Goal: Information Seeking & Learning: Find specific fact

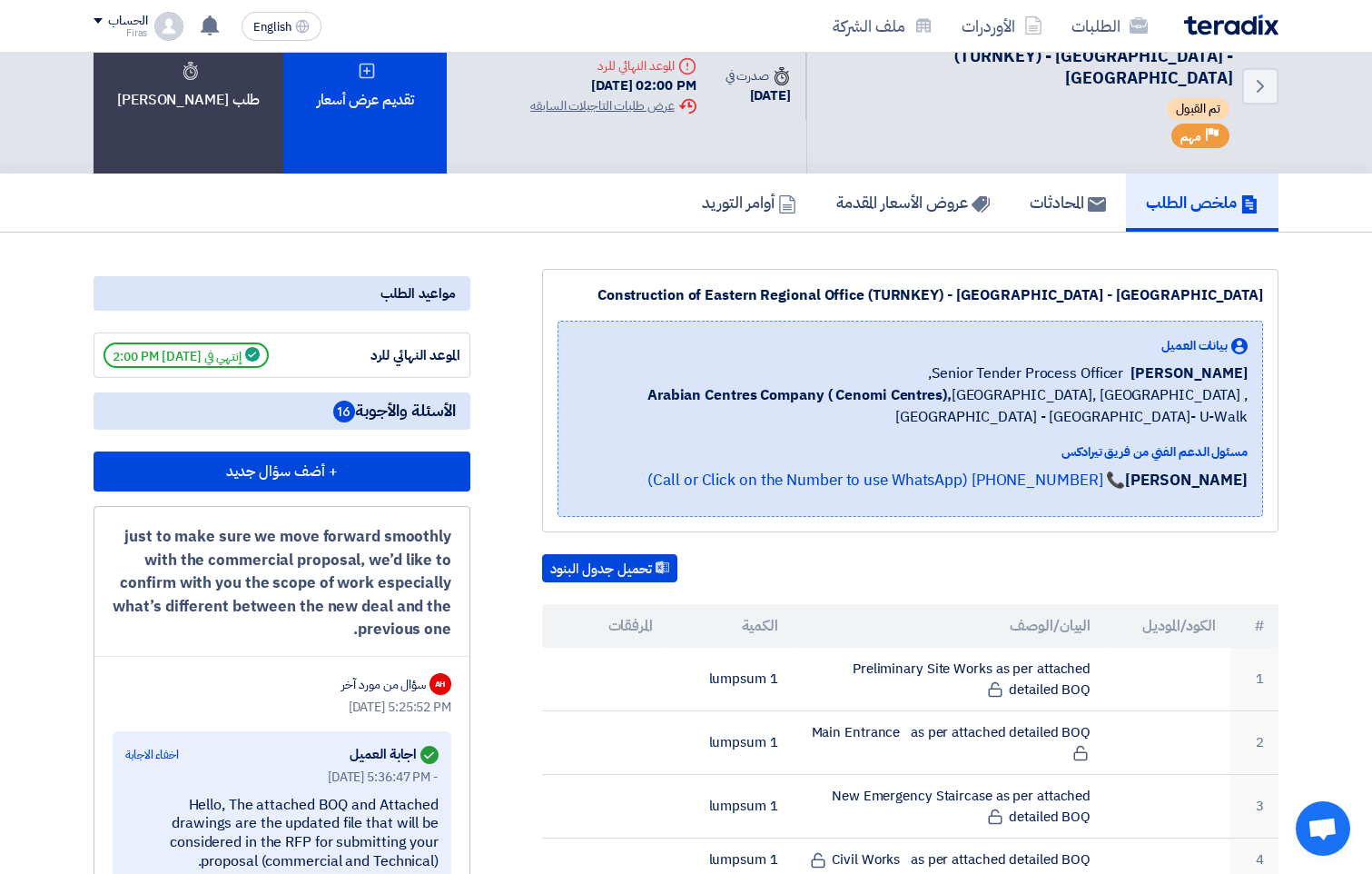
scroll to position [46, 0]
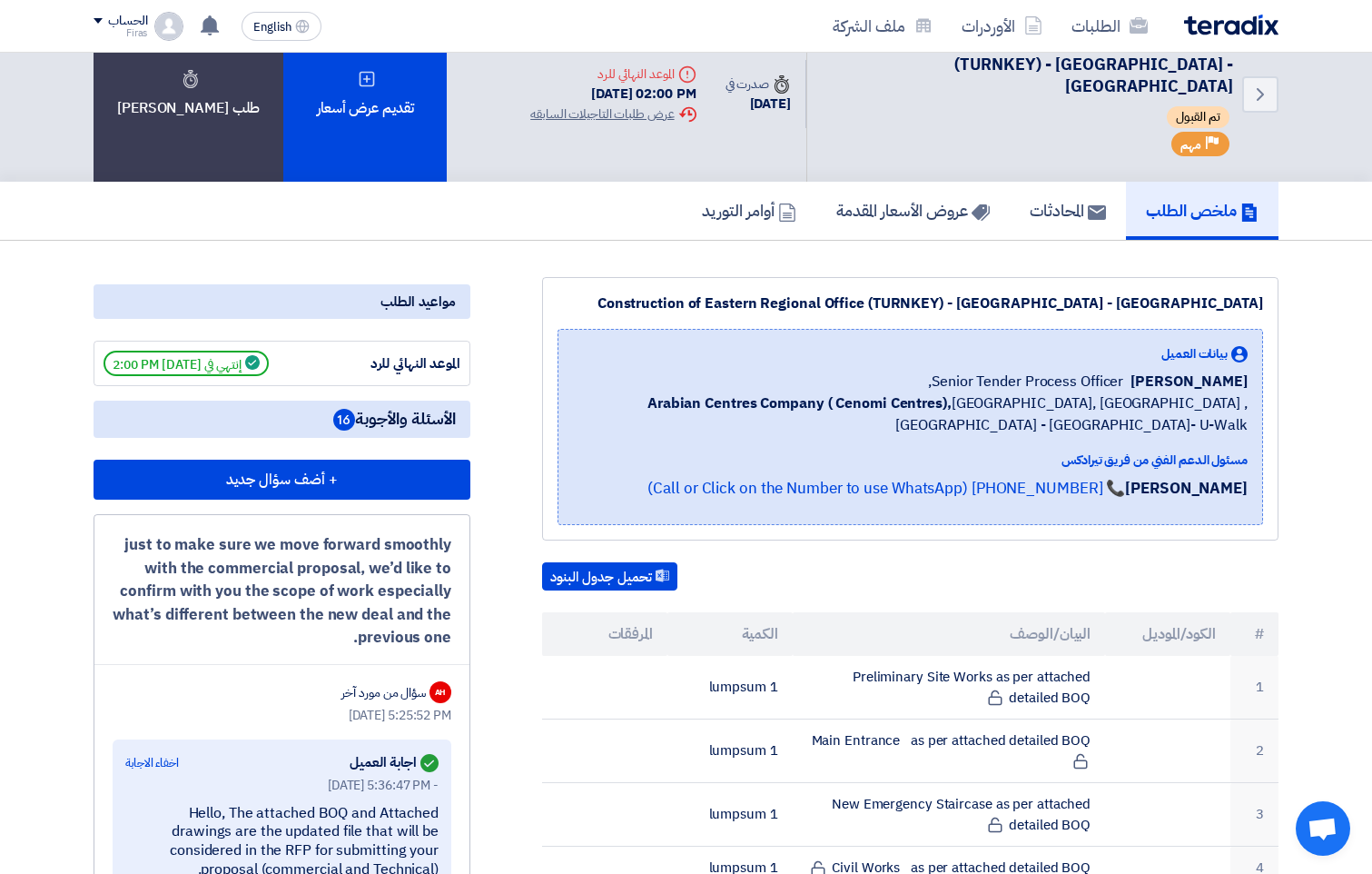
click at [917, 562] on div "تحميل جدول البنود" at bounding box center [909, 576] width 736 height 29
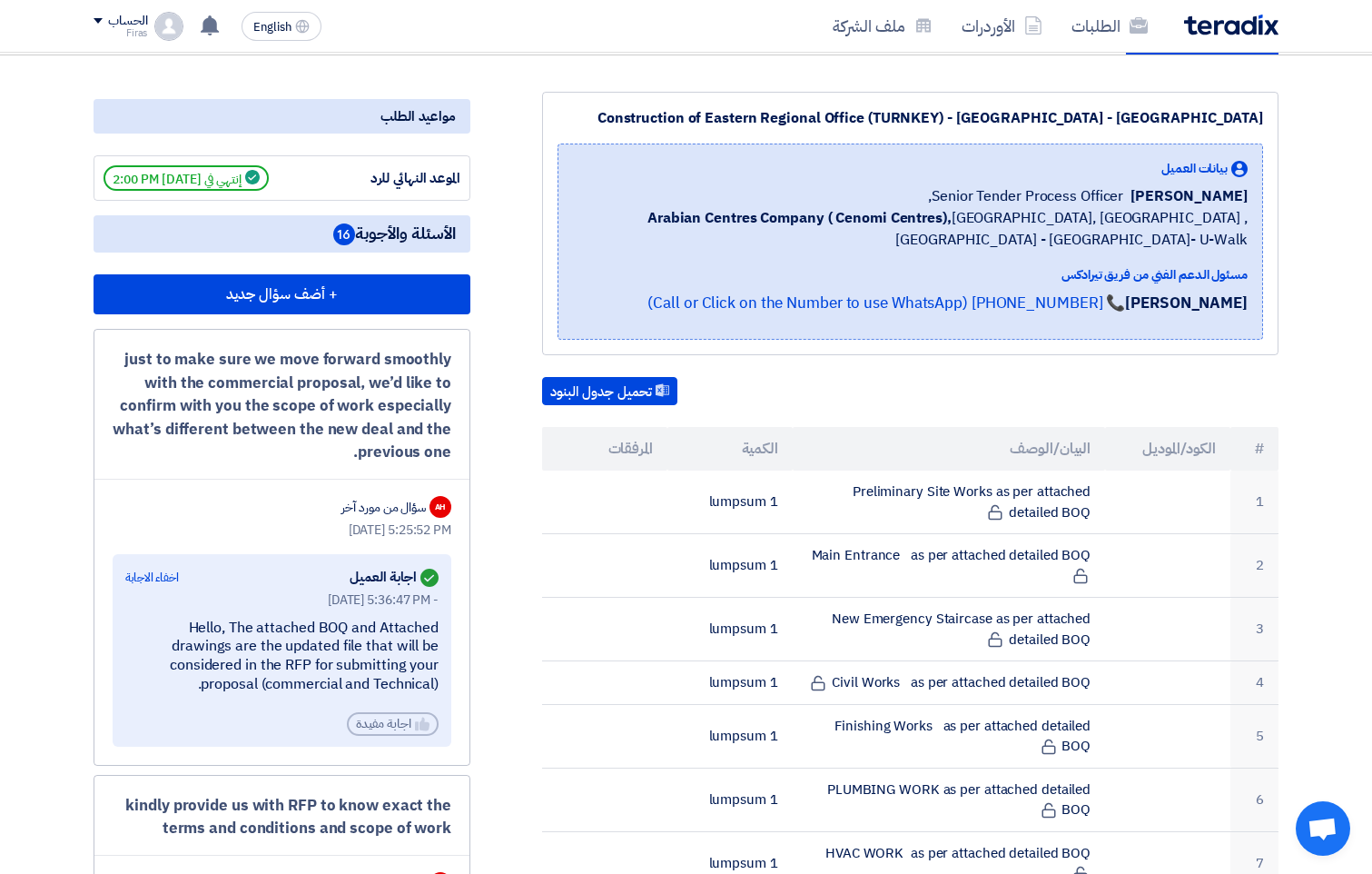
scroll to position [272, 0]
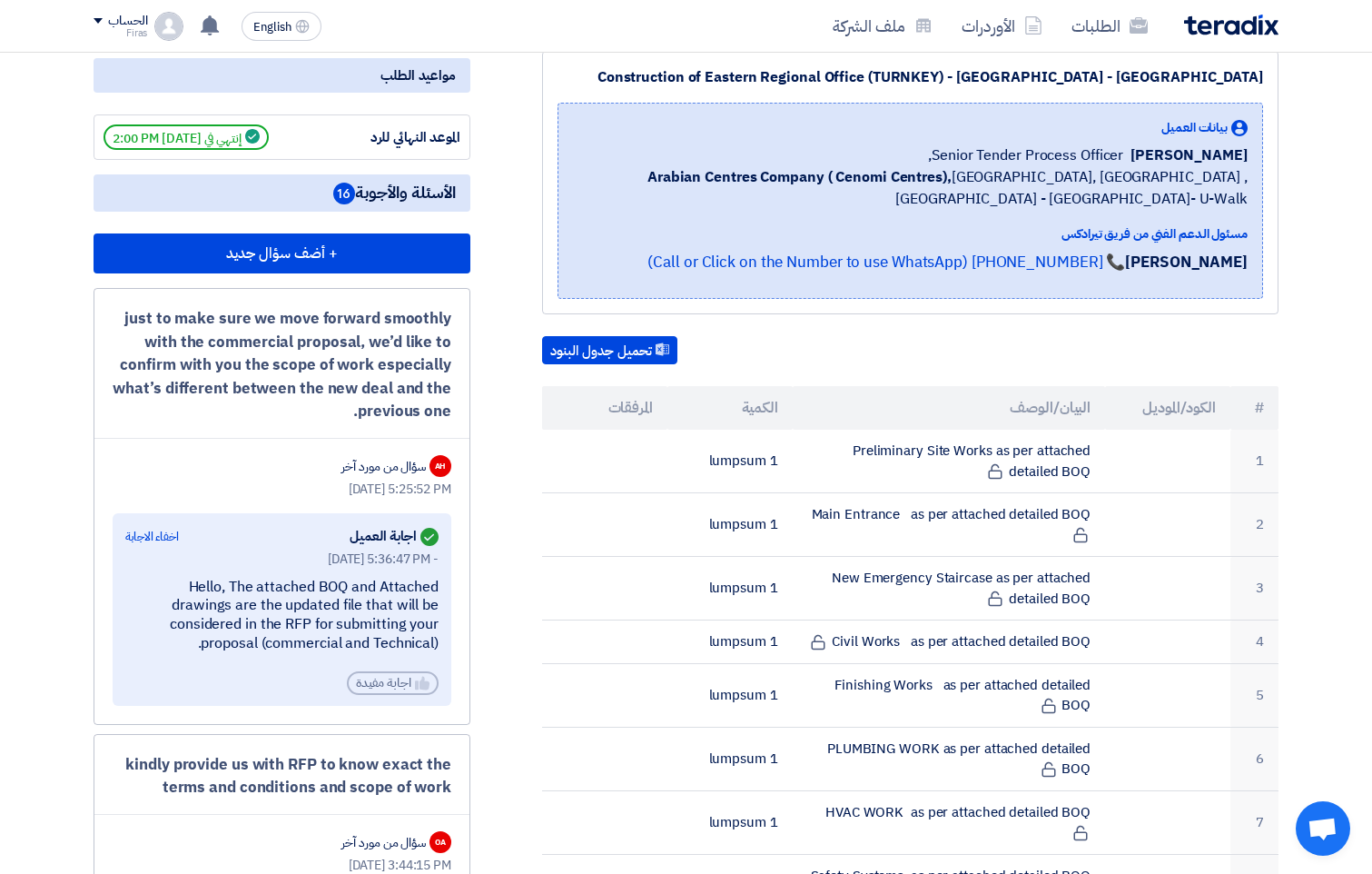
drag, startPoint x: 253, startPoint y: 623, endPoint x: 137, endPoint y: 570, distance: 127.5
click at [137, 577] on div "Hello, The attached BOQ and Attached drawings are the updated file that will be…" at bounding box center [282, 615] width 313 height 76
click at [274, 314] on div "just to make sure we move forward smoothly with the commercial proposal, we’d l…" at bounding box center [282, 365] width 339 height 116
drag, startPoint x: 254, startPoint y: 619, endPoint x: 134, endPoint y: 555, distance: 136.0
click at [134, 577] on div "Hello, The attached BOQ and Attached drawings are the updated file that will be…" at bounding box center [282, 615] width 313 height 76
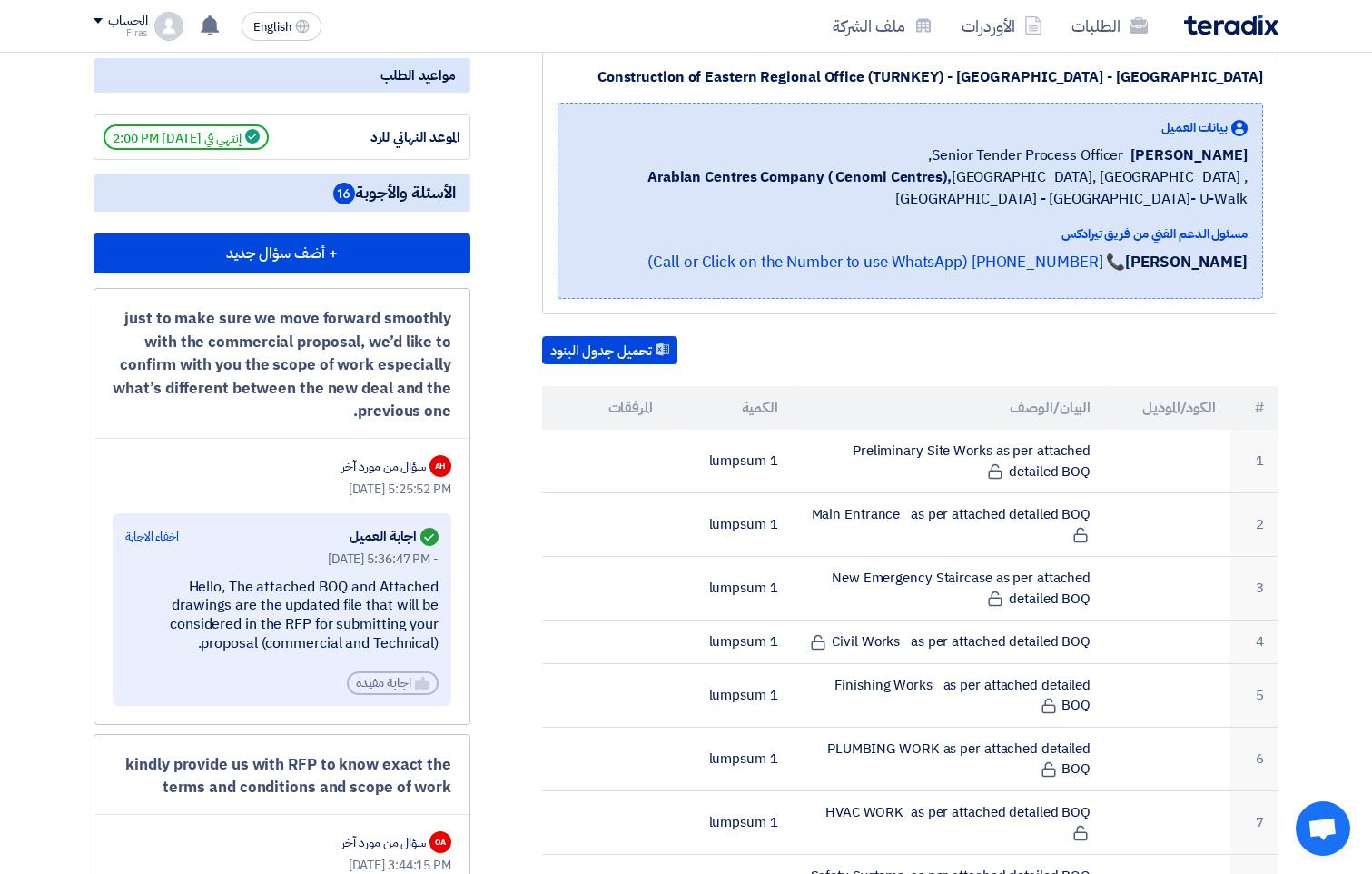
copy div "ello, The attached BOQ and Attached drawings are the updated file that will be …"
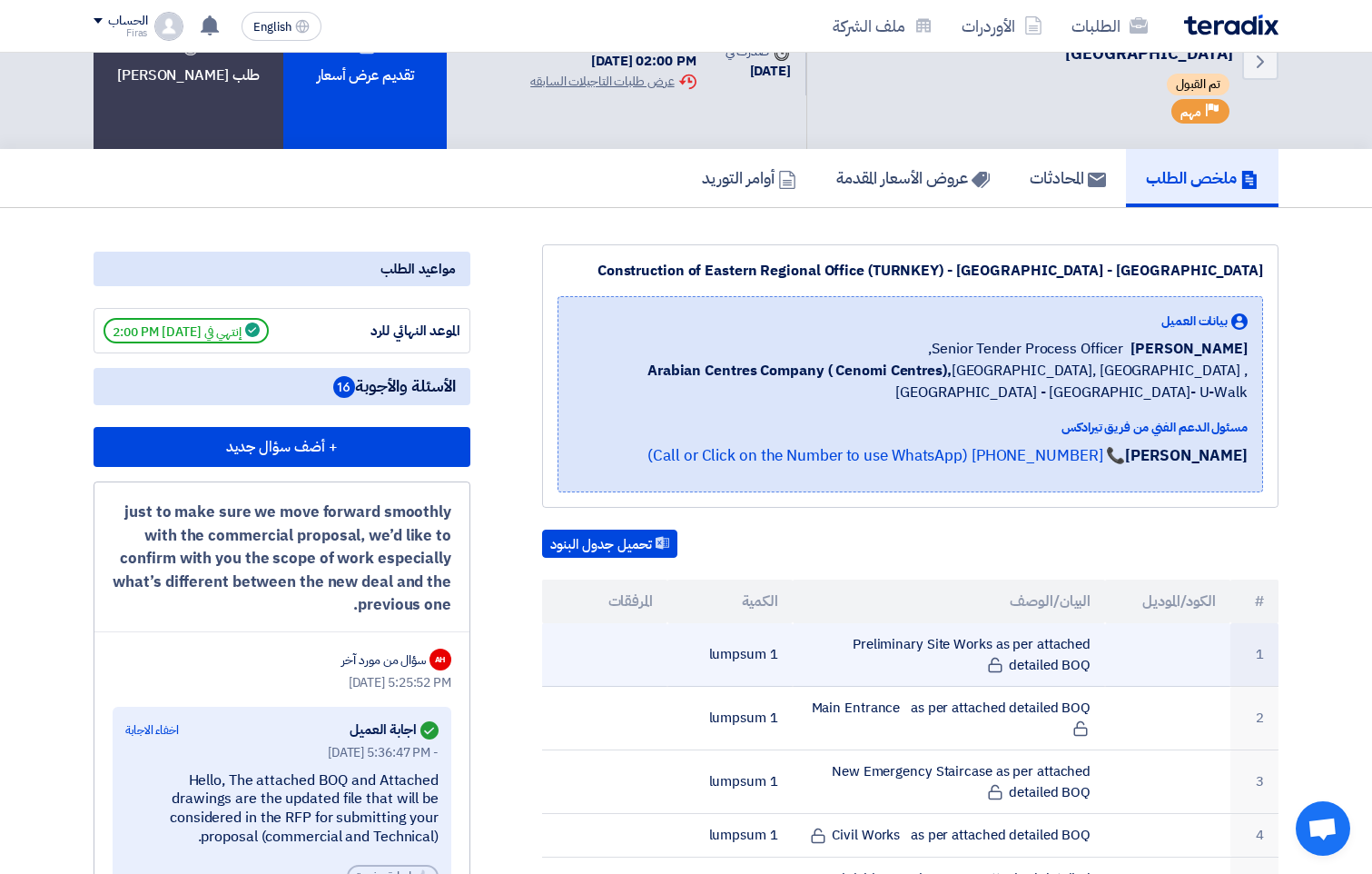
scroll to position [182, 0]
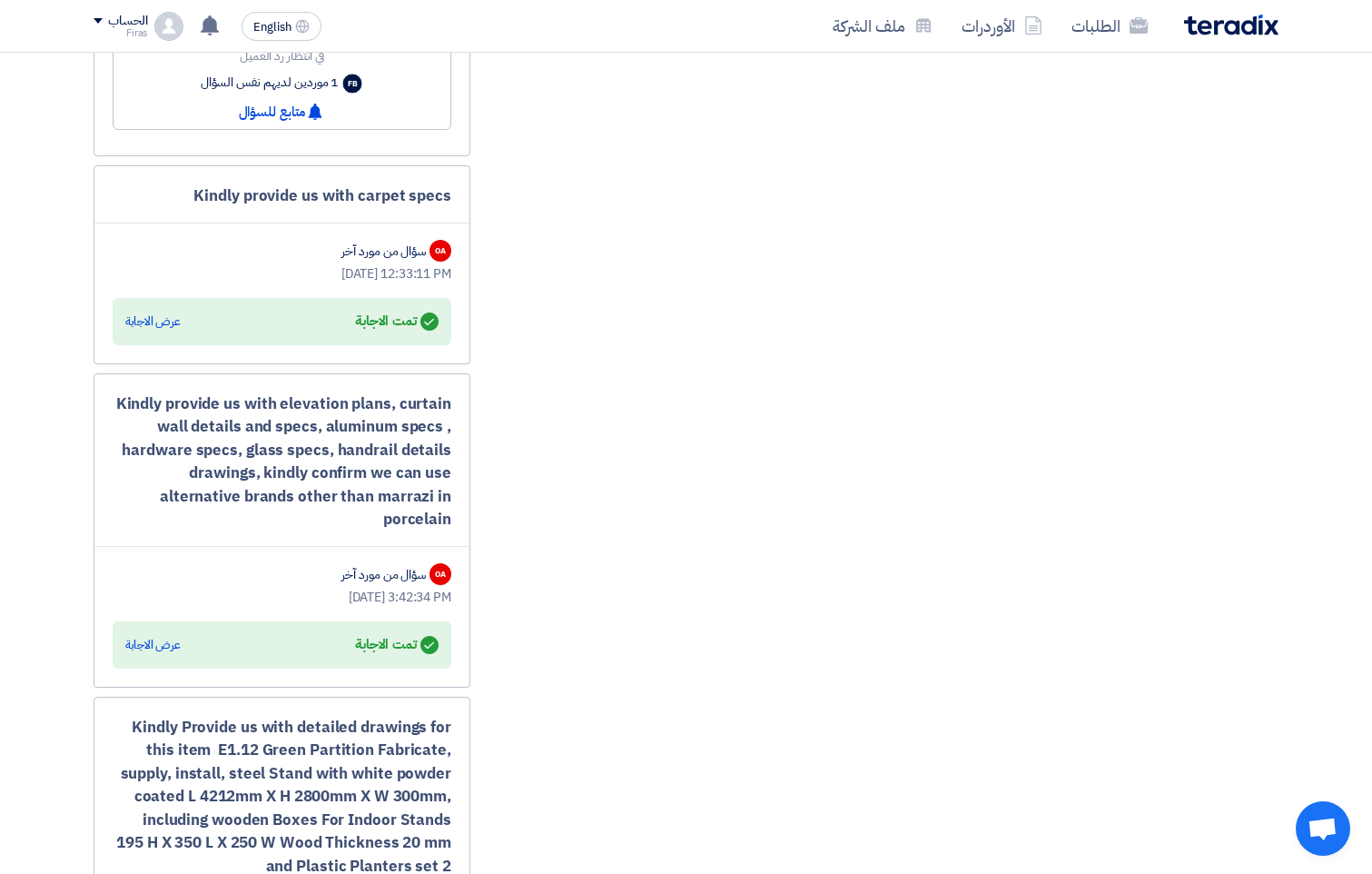
scroll to position [4303, 0]
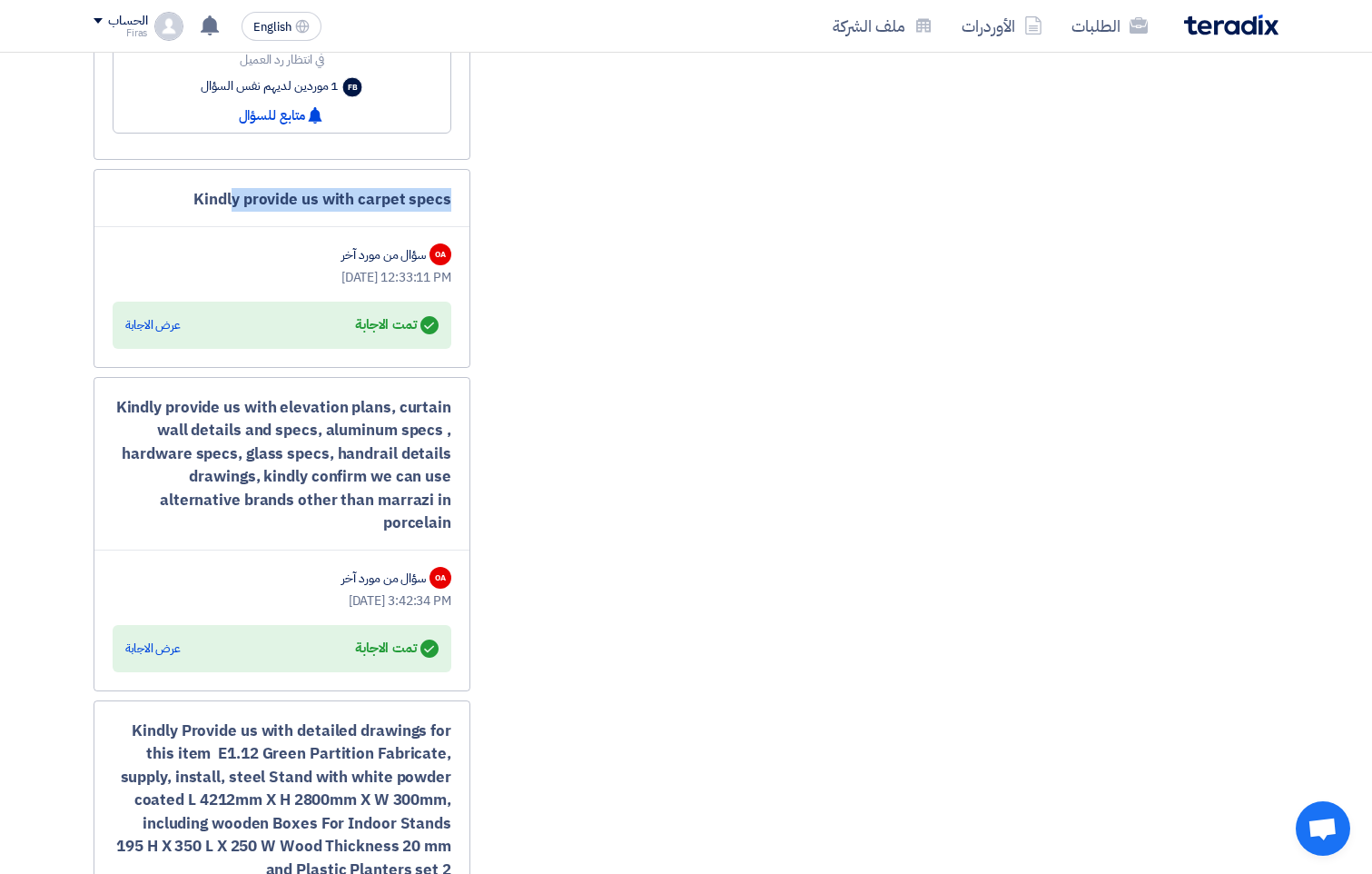
drag, startPoint x: 448, startPoint y: 177, endPoint x: 209, endPoint y: 190, distance: 239.4
click at [209, 190] on div "Kindly provide us with carpet specs OA سؤال من مورد آخر [DATE] 12:33:11 PM Answ…" at bounding box center [282, 269] width 377 height 199
drag, startPoint x: 209, startPoint y: 190, endPoint x: 302, endPoint y: 177, distance: 93.9
copy div "Kindly provide us with carpet specs"
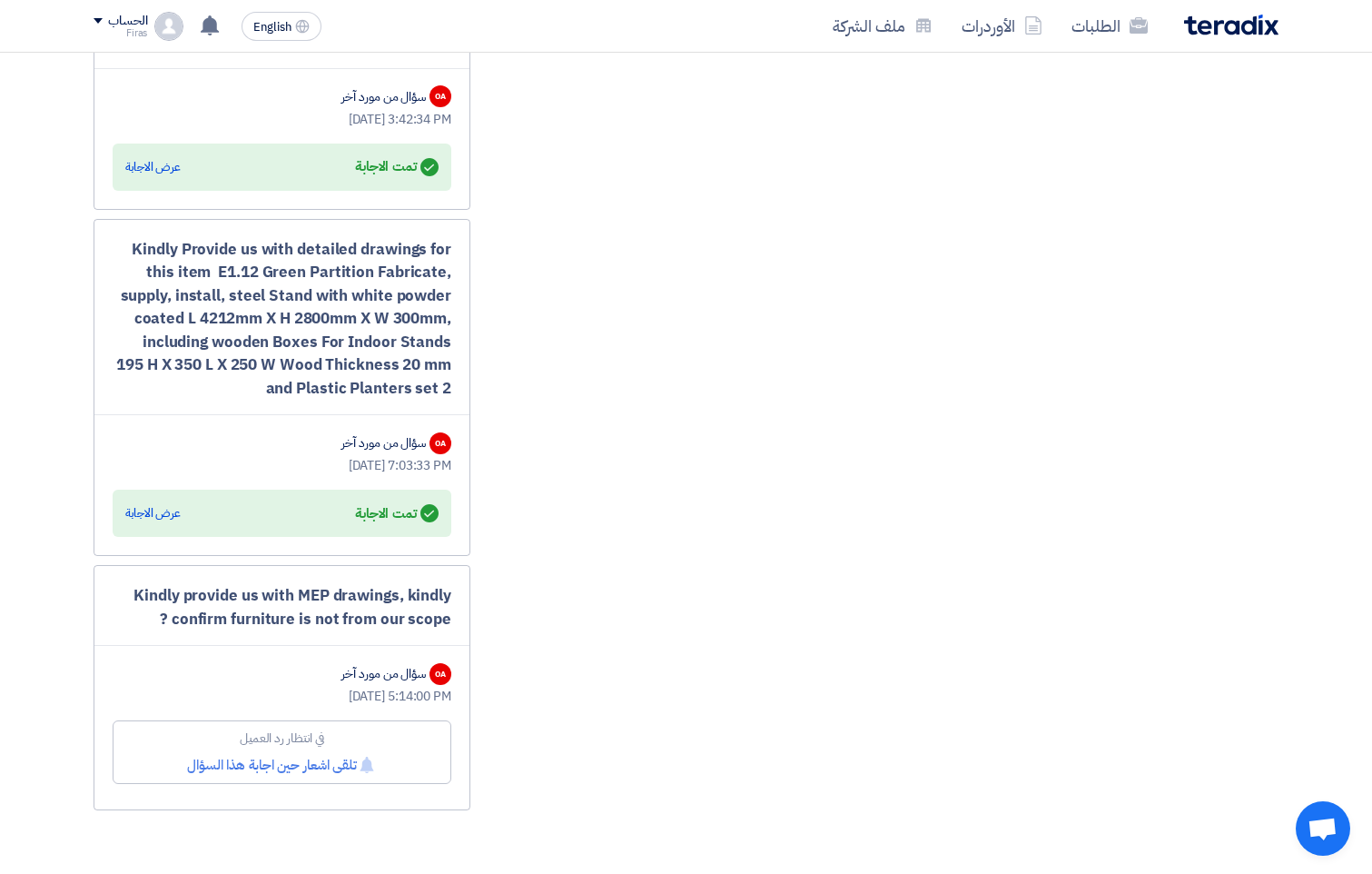
scroll to position [4757, 0]
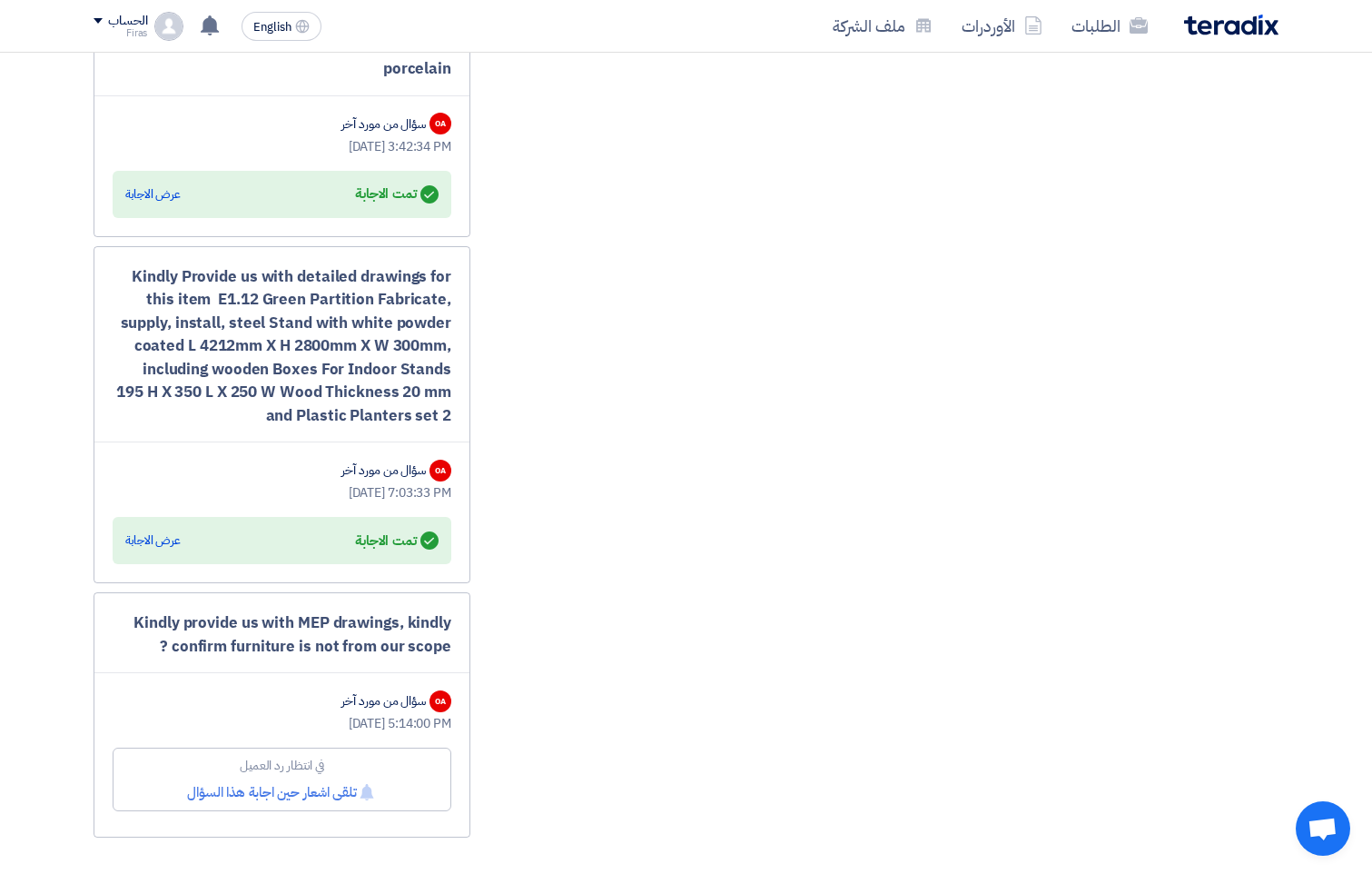
drag, startPoint x: 300, startPoint y: 390, endPoint x: 140, endPoint y: 237, distance: 221.4
click at [140, 246] on div "Kindly Provide us with detailed drawings for this item E1.12 Green Partition Fa…" at bounding box center [282, 415] width 377 height 338
drag, startPoint x: 140, startPoint y: 237, endPoint x: 300, endPoint y: 331, distance: 185.6
copy div "indly Provide us with detailed drawings for this item E1.12 Green Partition Fab…"
